Goal: Check status

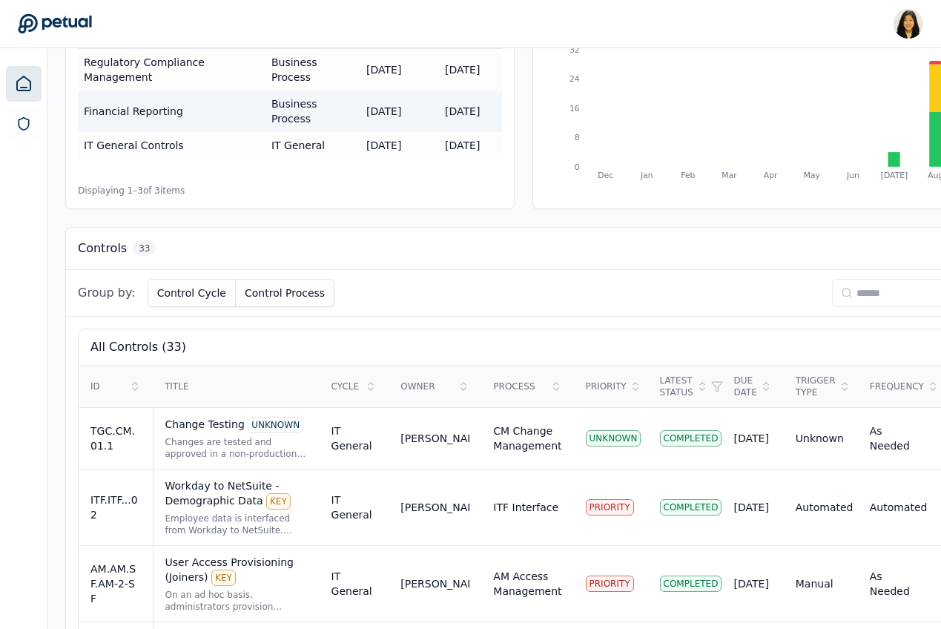
scroll to position [236, 0]
click at [293, 512] on div "Employee data is interfaced from Workday to NetSuite. Upon error or failure, ap…" at bounding box center [236, 524] width 142 height 24
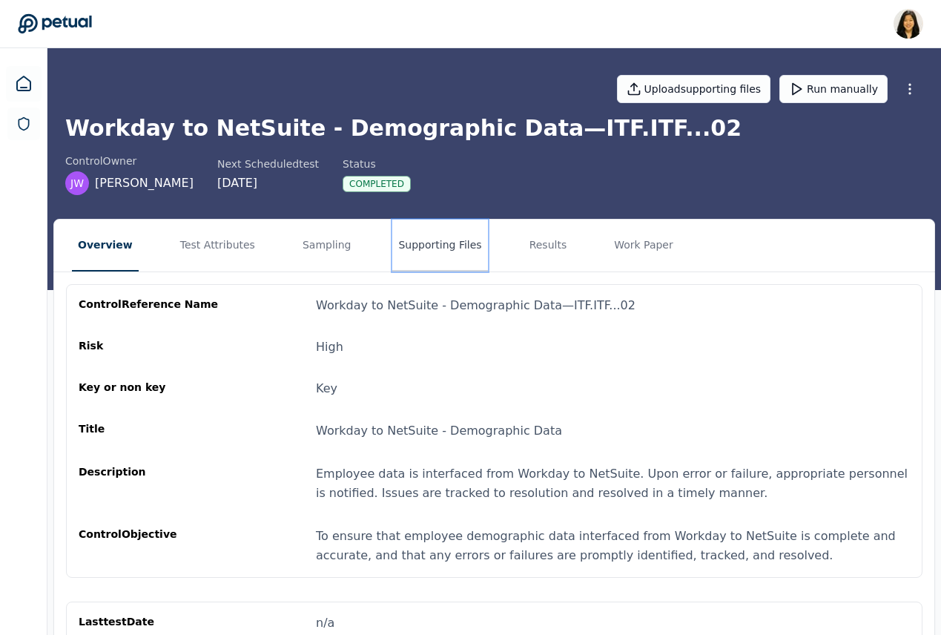
click at [434, 241] on button "Supporting Files" at bounding box center [439, 246] width 95 height 52
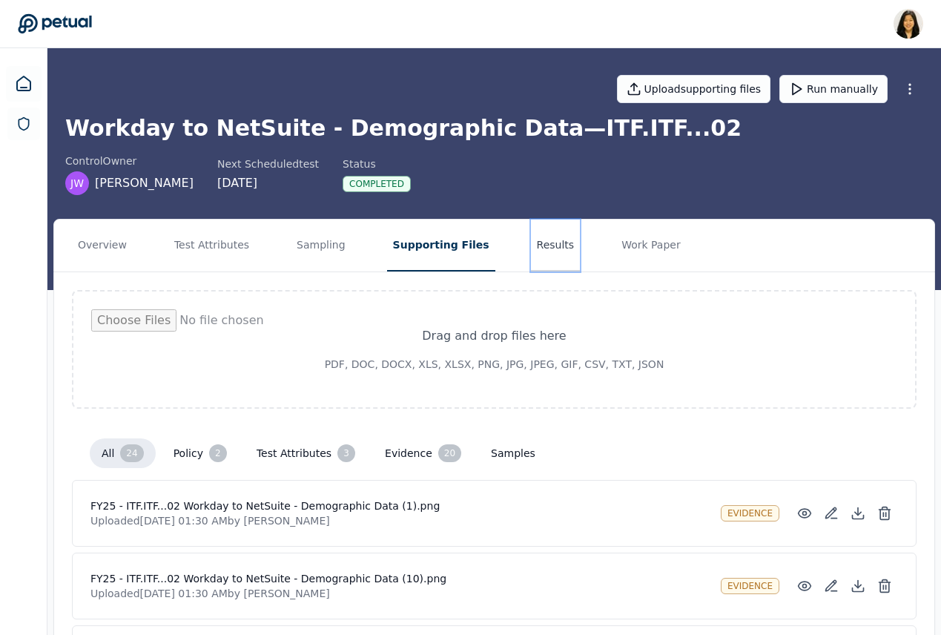
click at [531, 237] on button "Results" at bounding box center [556, 246] width 50 height 52
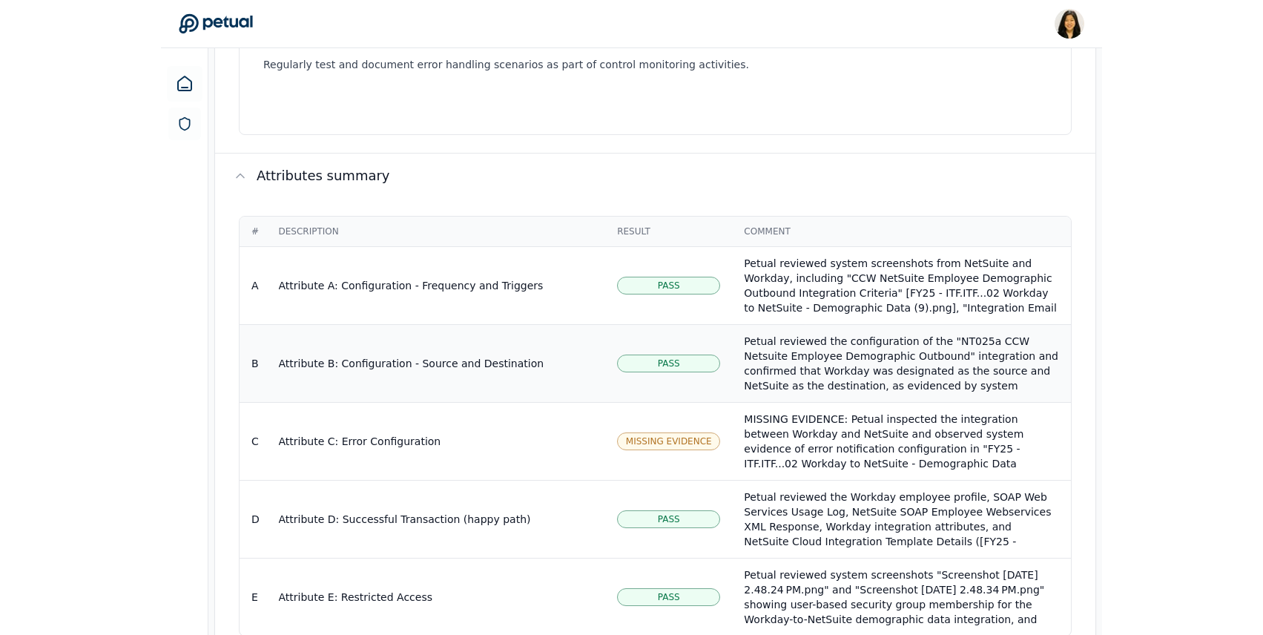
scroll to position [1361, 0]
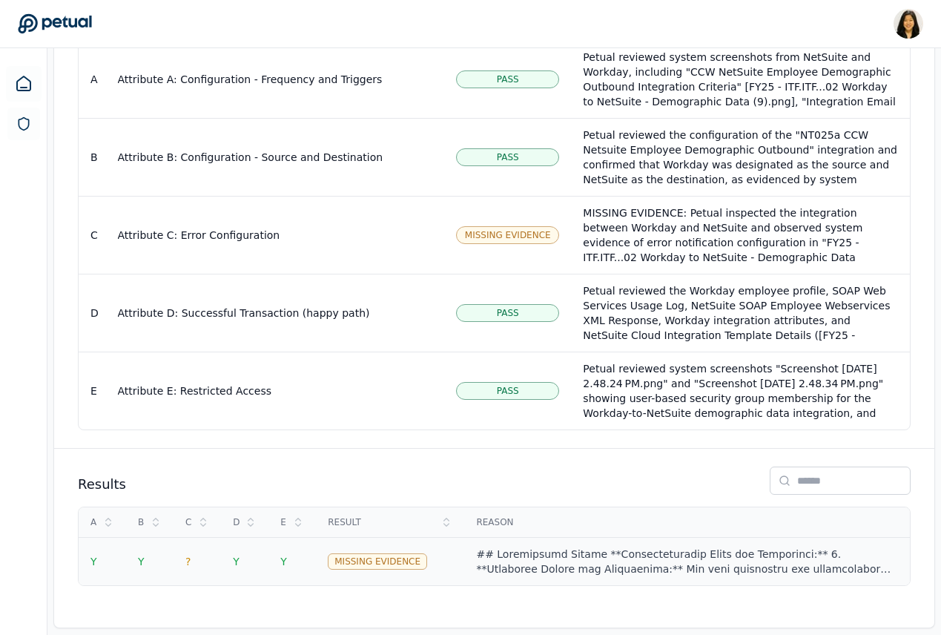
click at [539, 551] on div at bounding box center [687, 562] width 422 height 30
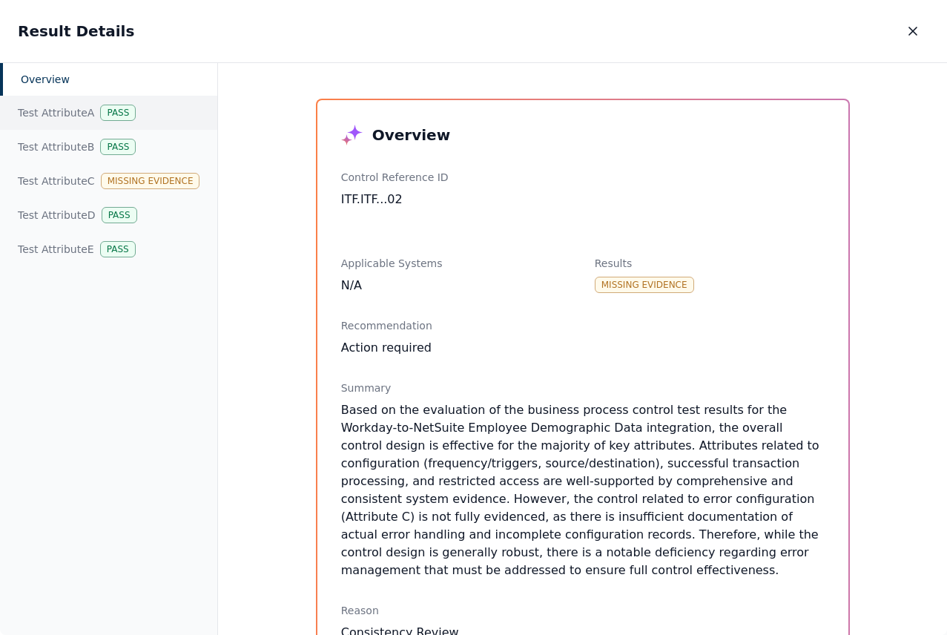
click at [62, 108] on div "Test Attribute A Pass" at bounding box center [108, 113] width 217 height 34
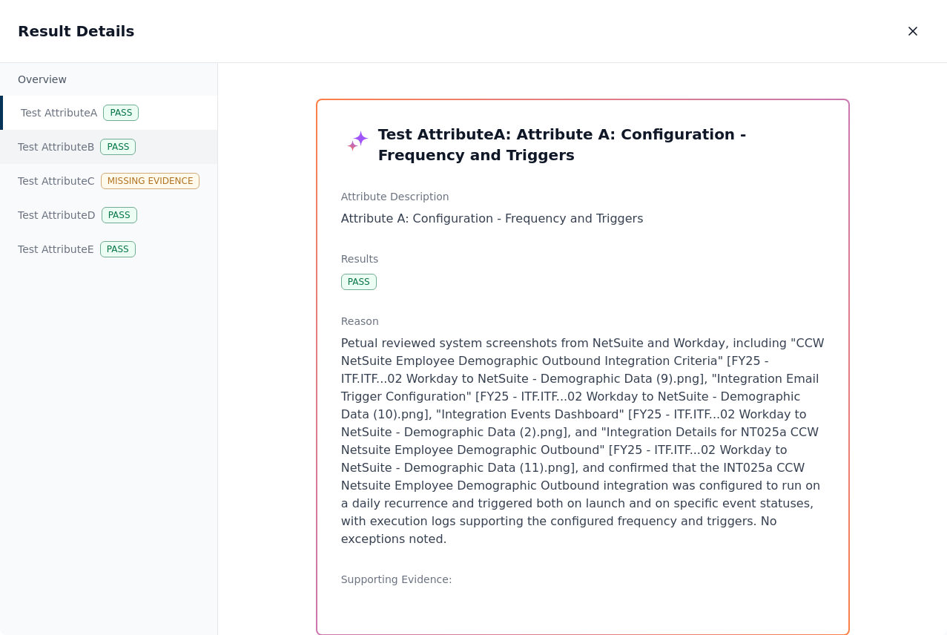
click at [63, 156] on div "Test Attribute B Pass" at bounding box center [108, 147] width 217 height 34
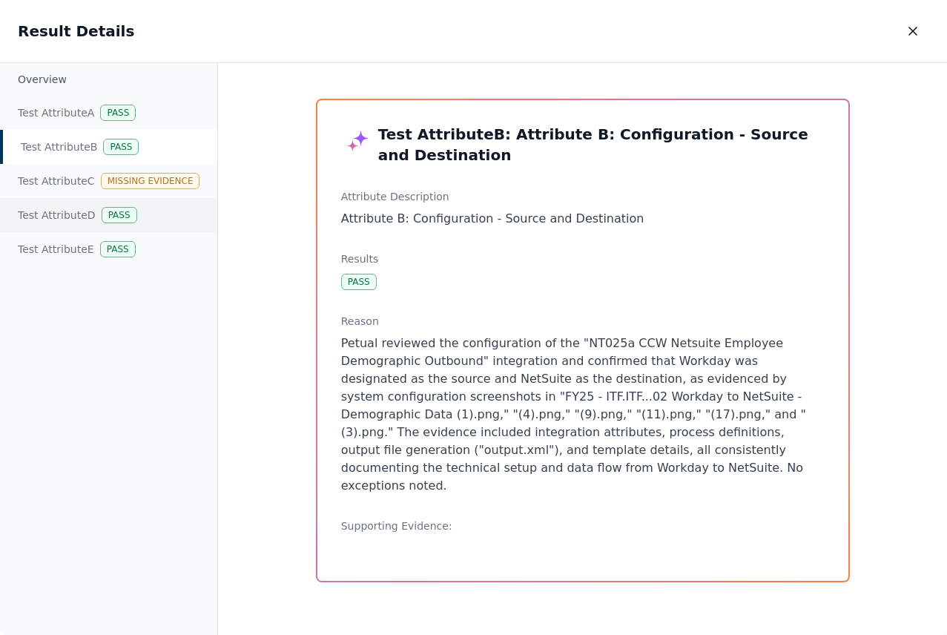
click at [66, 197] on div "Overview Test Attribute A Pass Test Attribute B Pass Test Attribute C Missing E…" at bounding box center [109, 349] width 218 height 573
click at [70, 226] on div "Test Attribute D Pass" at bounding box center [108, 215] width 217 height 34
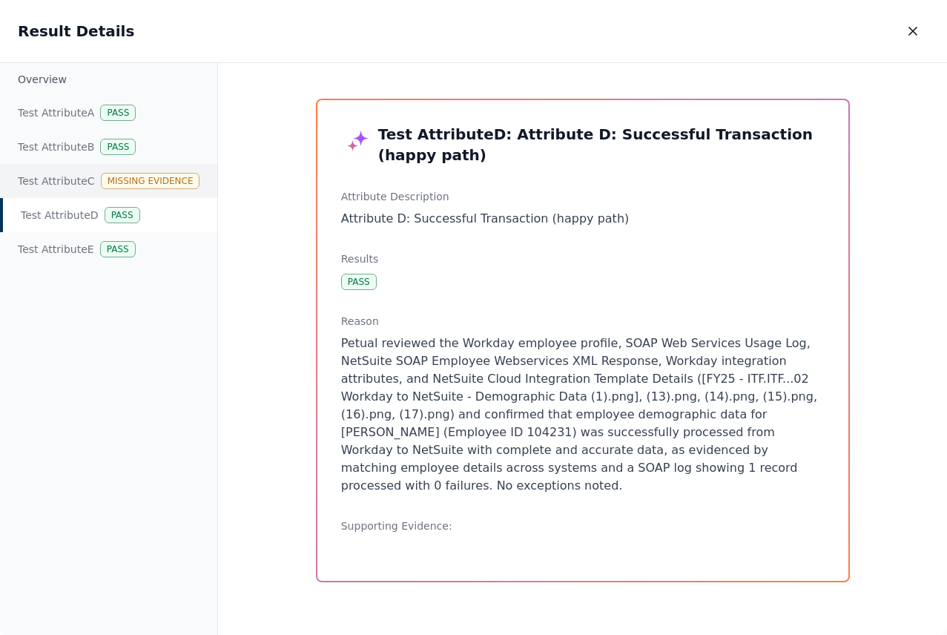
click at [70, 185] on div "Test Attribute C Missing Evidence" at bounding box center [108, 181] width 217 height 34
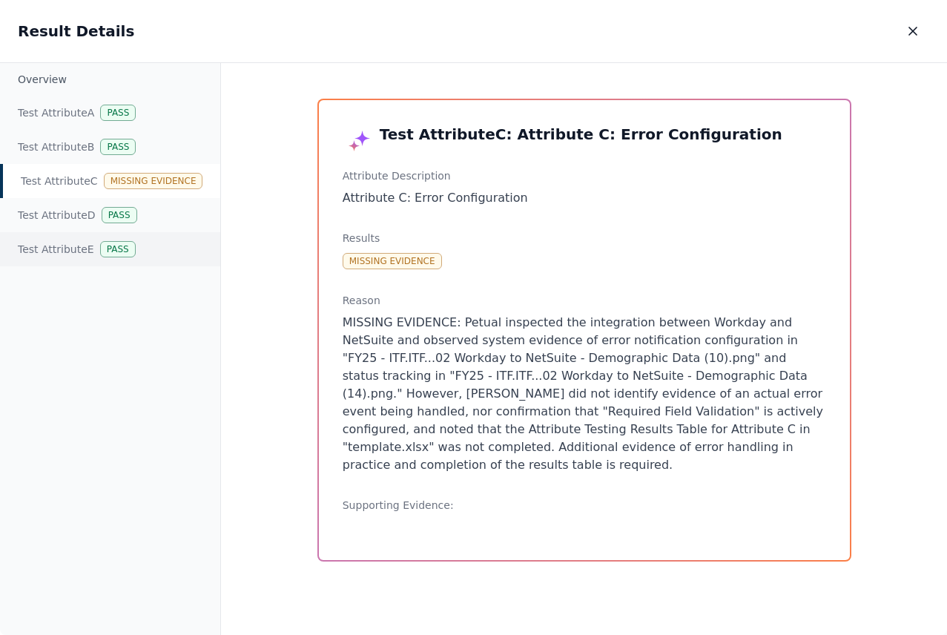
click at [89, 249] on div "Test Attribute E Pass" at bounding box center [110, 249] width 220 height 34
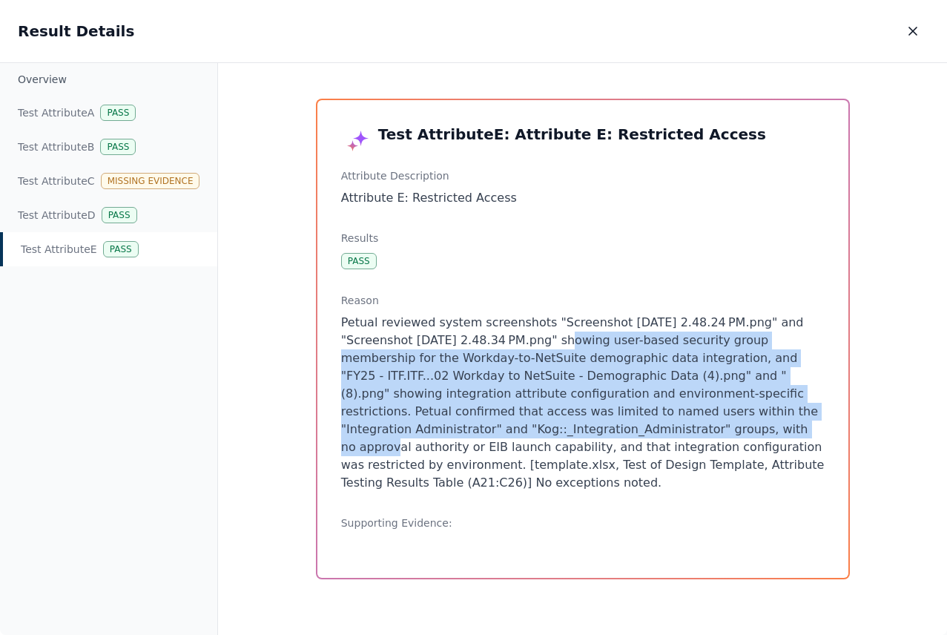
drag, startPoint x: 512, startPoint y: 335, endPoint x: 566, endPoint y: 421, distance: 101.1
click at [566, 422] on p "Petual reviewed system screenshots "Screenshot 2025-07-31 at 2.48.24 PM.png" an…" at bounding box center [583, 403] width 484 height 178
click at [566, 421] on p "Petual reviewed system screenshots "Screenshot 2025-07-31 at 2.48.24 PM.png" an…" at bounding box center [583, 403] width 484 height 178
